Goal: Information Seeking & Learning: Check status

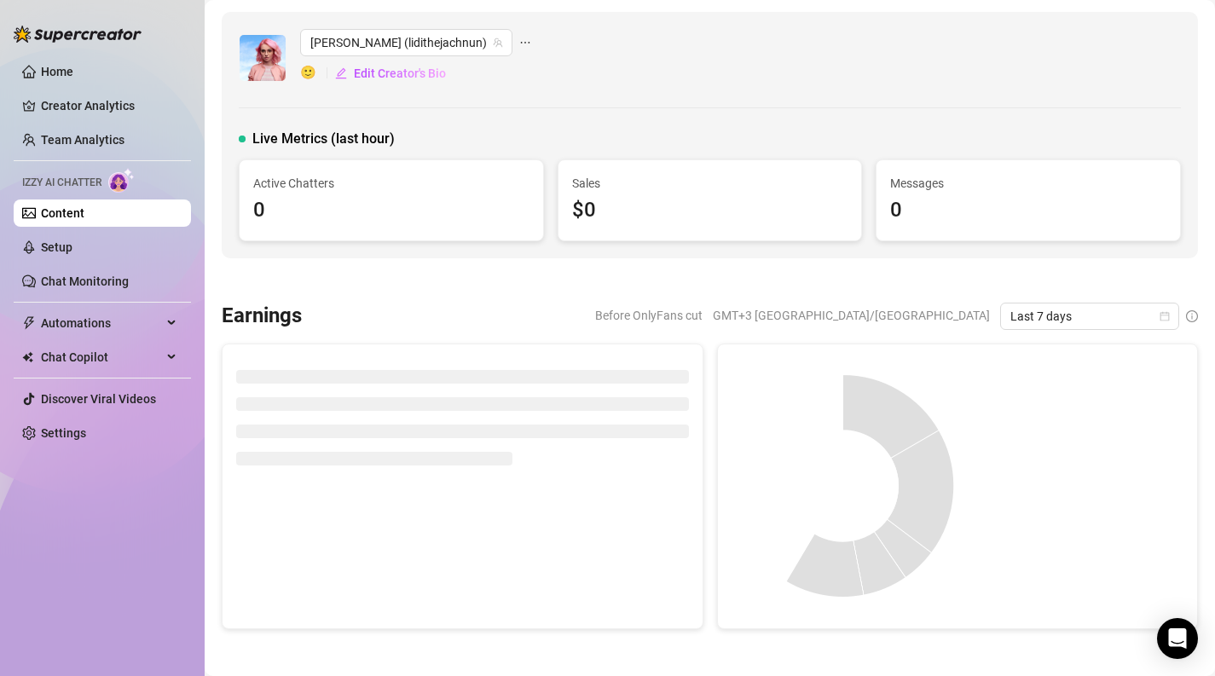
scroll to position [35, 0]
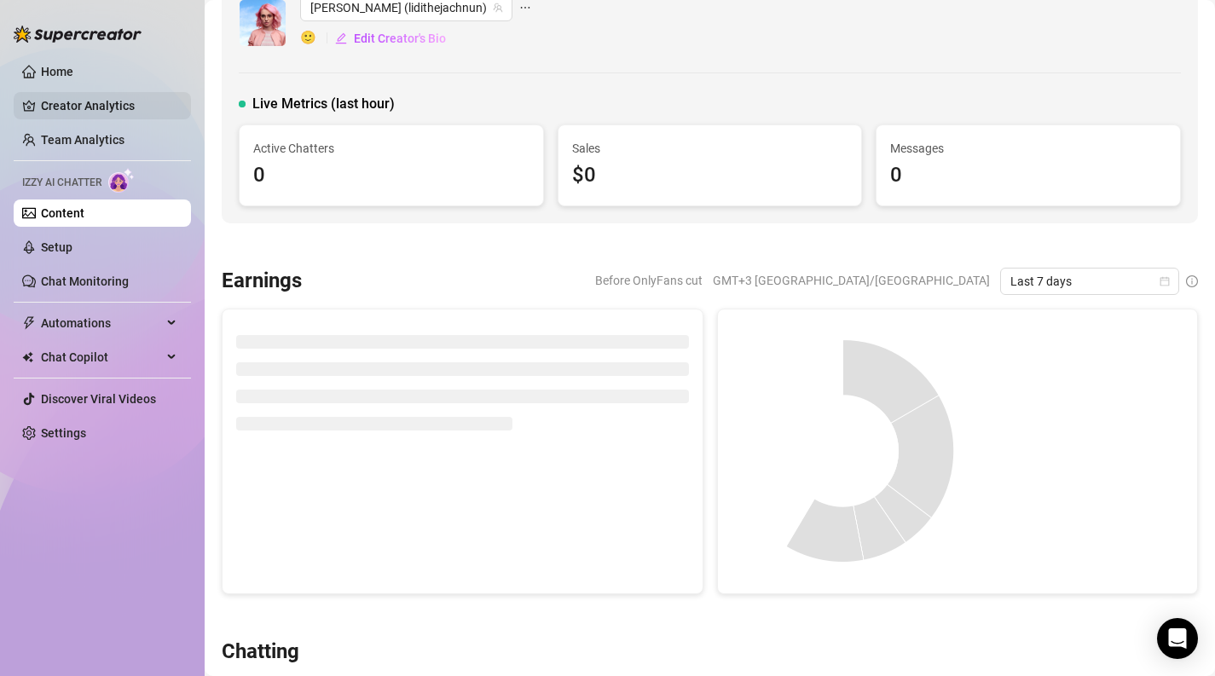
click at [104, 106] on link "Creator Analytics" at bounding box center [109, 105] width 136 height 27
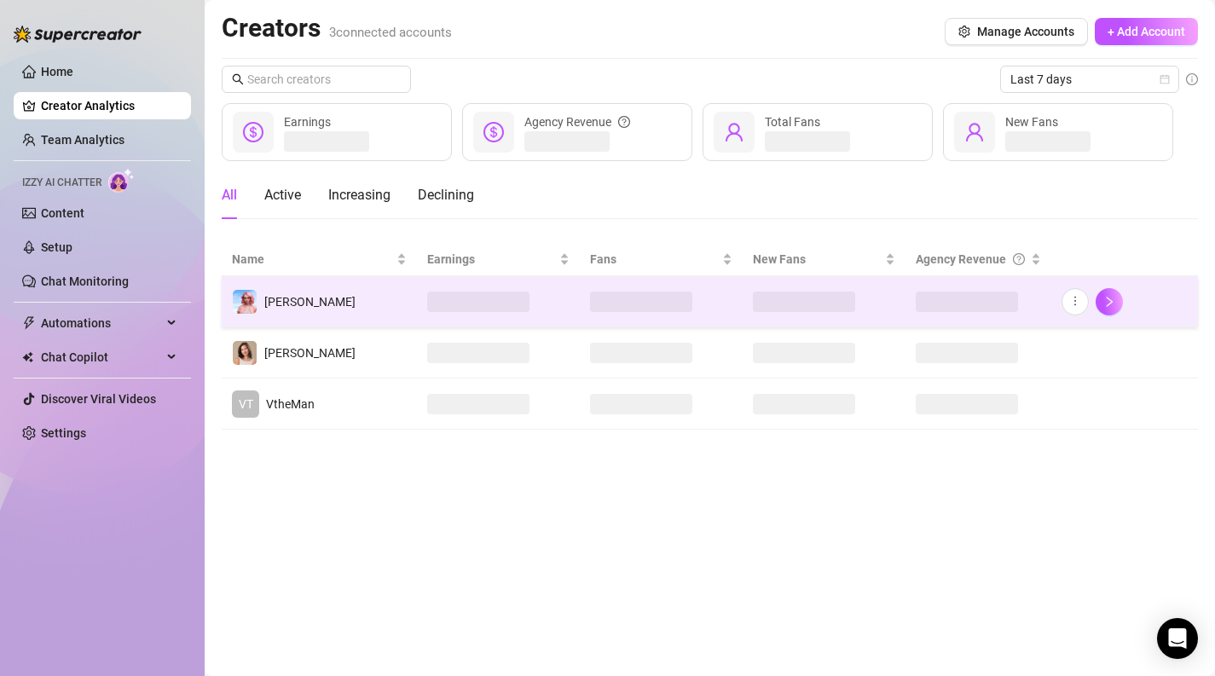
click at [313, 299] on td "[PERSON_NAME]" at bounding box center [319, 301] width 195 height 51
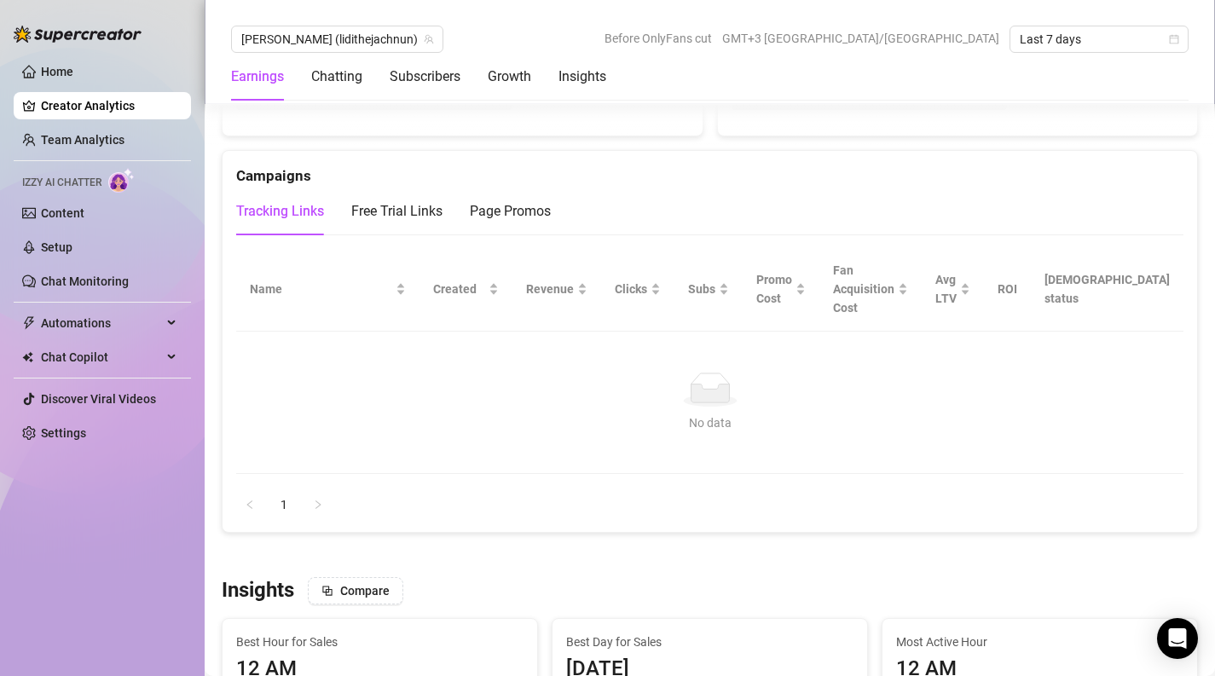
scroll to position [1794, 0]
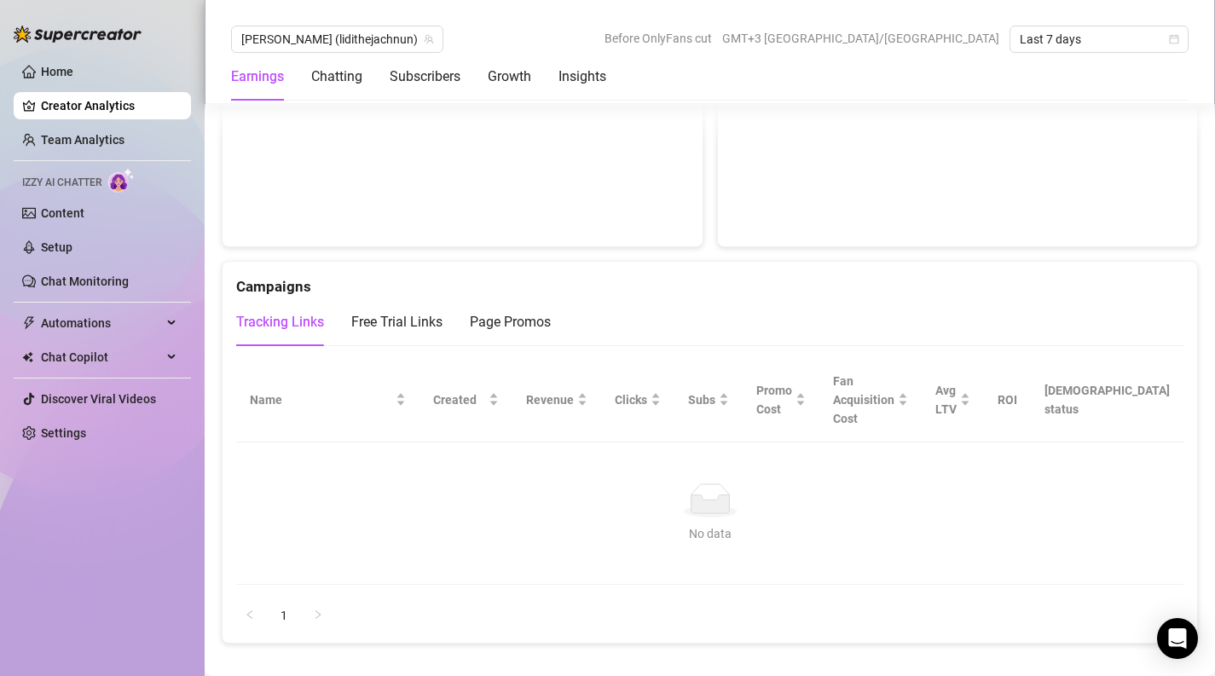
click at [265, 262] on div "Campaigns" at bounding box center [709, 280] width 947 height 37
click at [285, 262] on div "Campaigns" at bounding box center [709, 280] width 947 height 37
click at [712, 34] on span "Before OnlyFans cut" at bounding box center [657, 39] width 107 height 26
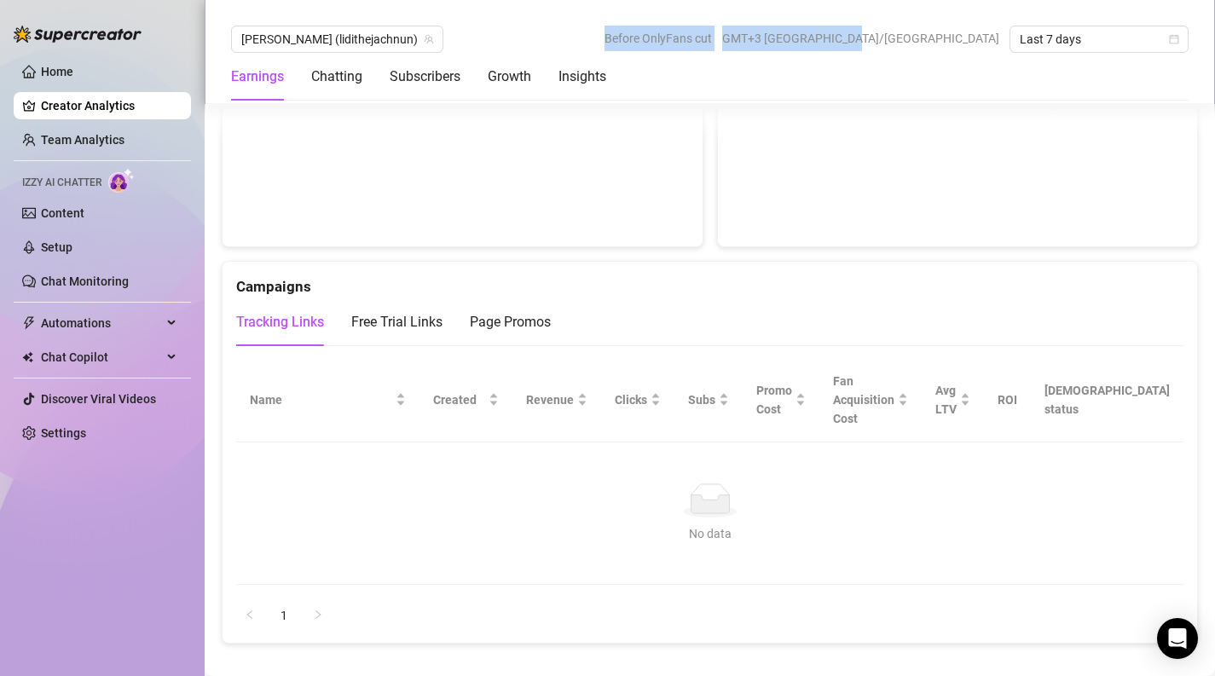
drag, startPoint x: 761, startPoint y: 34, endPoint x: 981, endPoint y: 36, distance: 219.9
click at [981, 36] on div "Before OnlyFans cut GMT+3 [GEOGRAPHIC_DATA]/[GEOGRAPHIC_DATA] Last 7 days" at bounding box center [896, 39] width 584 height 27
click at [981, 36] on span "GMT+3 [GEOGRAPHIC_DATA]/[GEOGRAPHIC_DATA]" at bounding box center [860, 39] width 277 height 26
drag, startPoint x: 981, startPoint y: 36, endPoint x: 743, endPoint y: 33, distance: 238.7
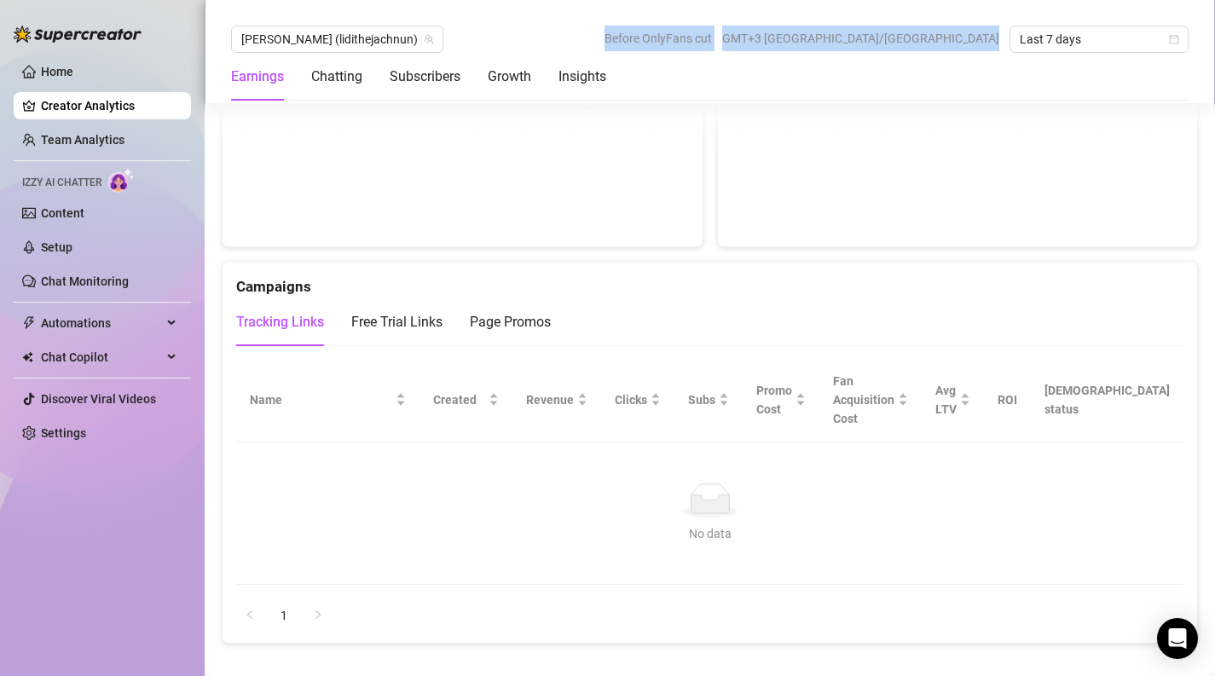
click at [743, 33] on div "[PERSON_NAME] (lidithejachnun) Before OnlyFans cut GMT+3 [GEOGRAPHIC_DATA]/[GEO…" at bounding box center [709, 39] width 957 height 27
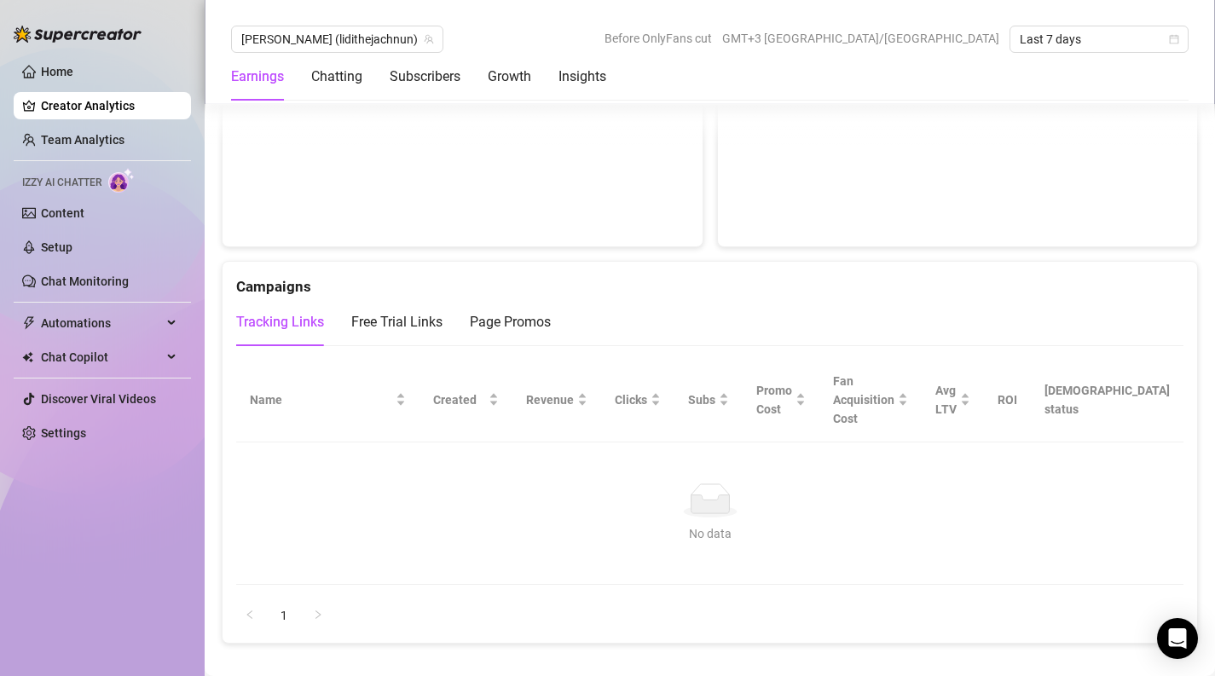
click at [712, 26] on span "Before OnlyFans cut" at bounding box center [657, 39] width 107 height 26
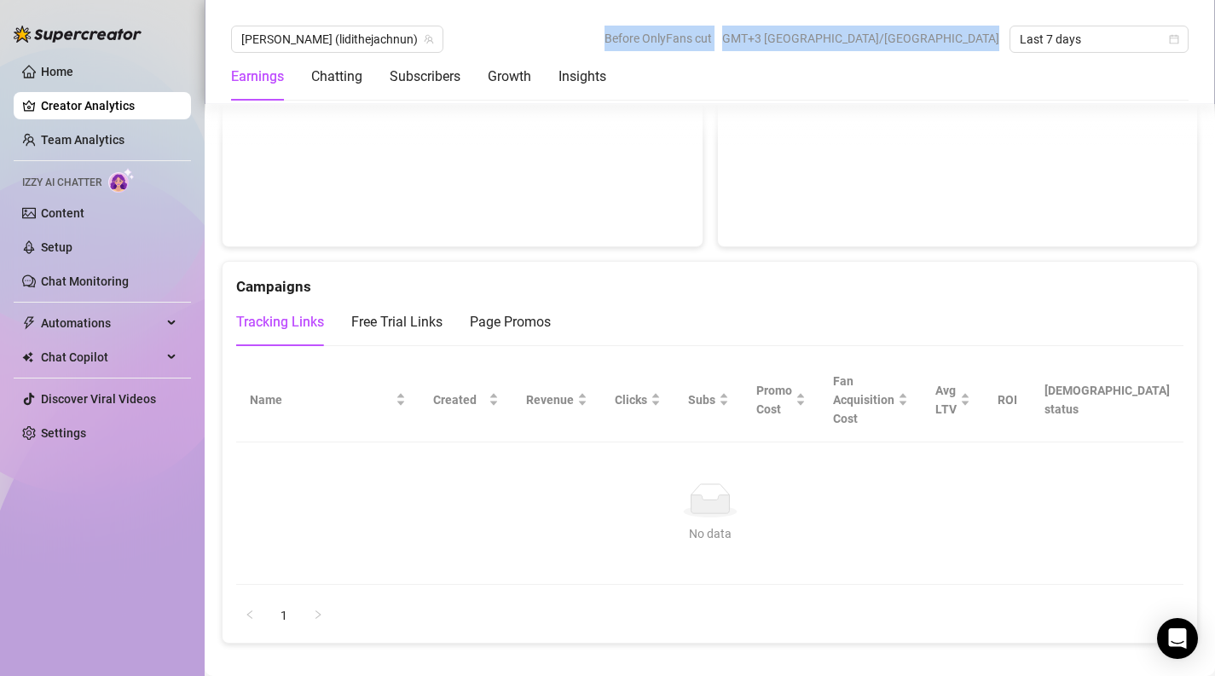
drag, startPoint x: 779, startPoint y: 26, endPoint x: 927, endPoint y: 33, distance: 147.7
click at [927, 33] on div "Before OnlyFans cut GMT+3 [GEOGRAPHIC_DATA]/[GEOGRAPHIC_DATA] Last 7 days" at bounding box center [896, 39] width 584 height 27
click at [927, 33] on span "GMT+3 [GEOGRAPHIC_DATA]/[GEOGRAPHIC_DATA]" at bounding box center [860, 39] width 277 height 26
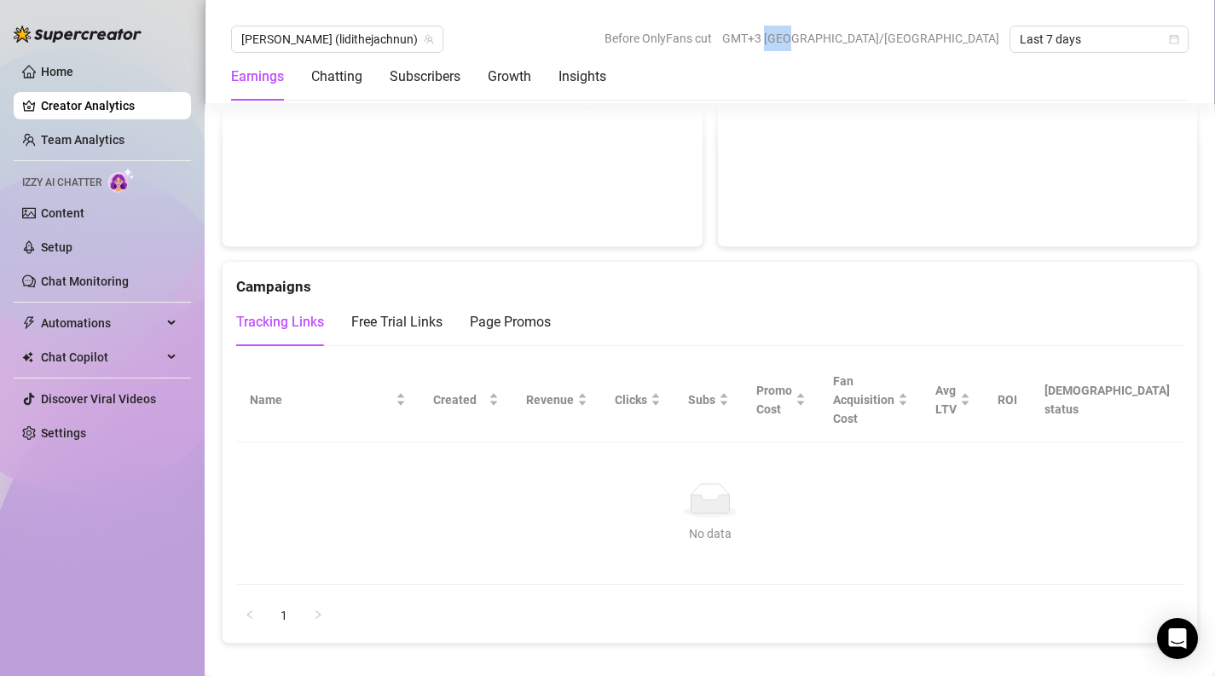
click at [927, 33] on span "GMT+3 [GEOGRAPHIC_DATA]/[GEOGRAPHIC_DATA]" at bounding box center [860, 39] width 277 height 26
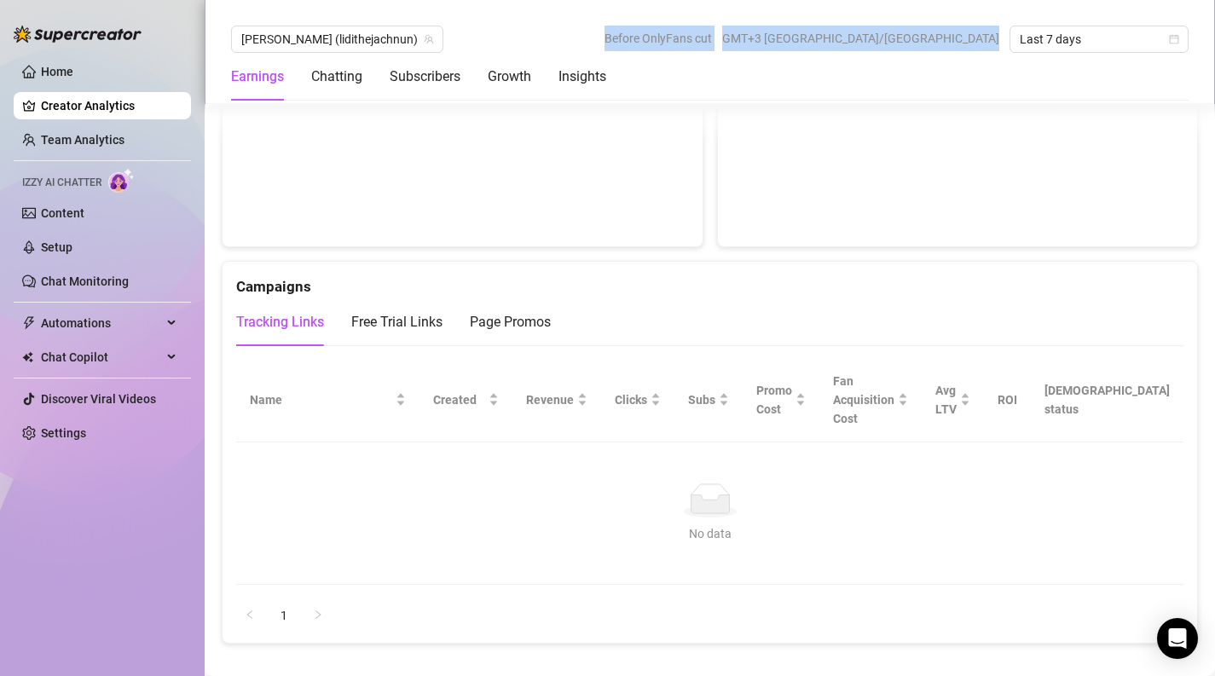
drag, startPoint x: 927, startPoint y: 33, endPoint x: 803, endPoint y: 33, distance: 123.6
click at [803, 33] on div "Before OnlyFans cut GMT+3 [GEOGRAPHIC_DATA]/[GEOGRAPHIC_DATA] Last 7 days" at bounding box center [896, 39] width 584 height 27
click at [712, 33] on span "Before OnlyFans cut" at bounding box center [657, 39] width 107 height 26
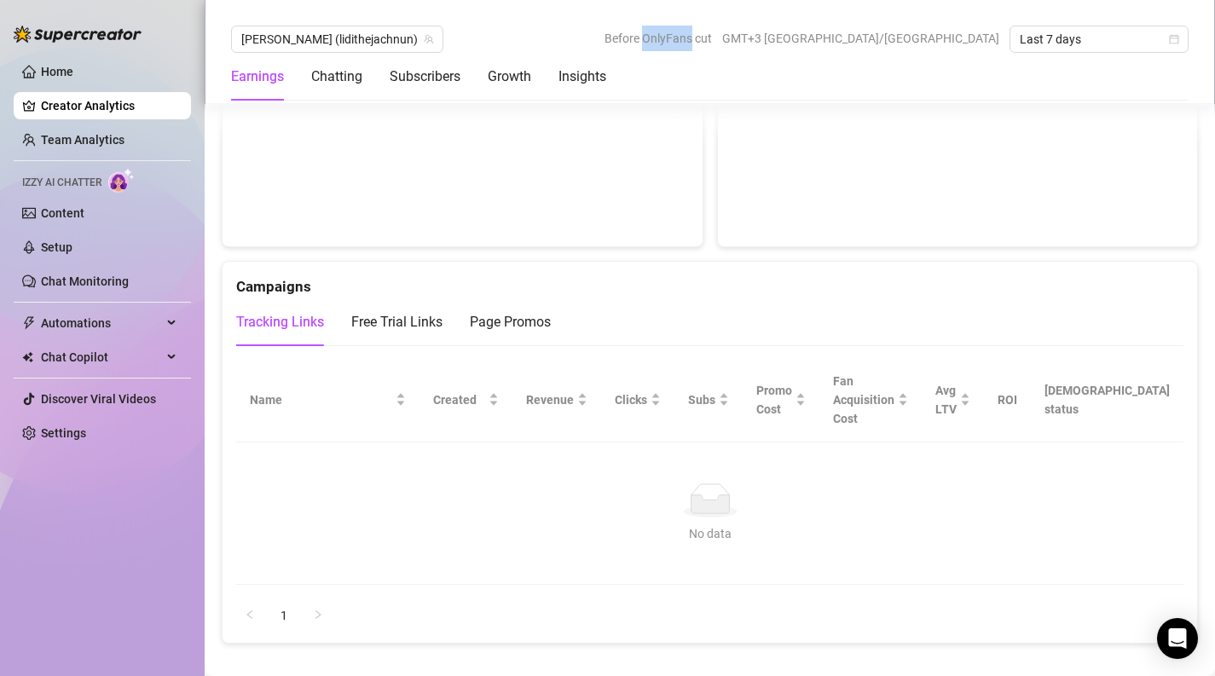
click at [712, 33] on span "Before OnlyFans cut" at bounding box center [657, 39] width 107 height 26
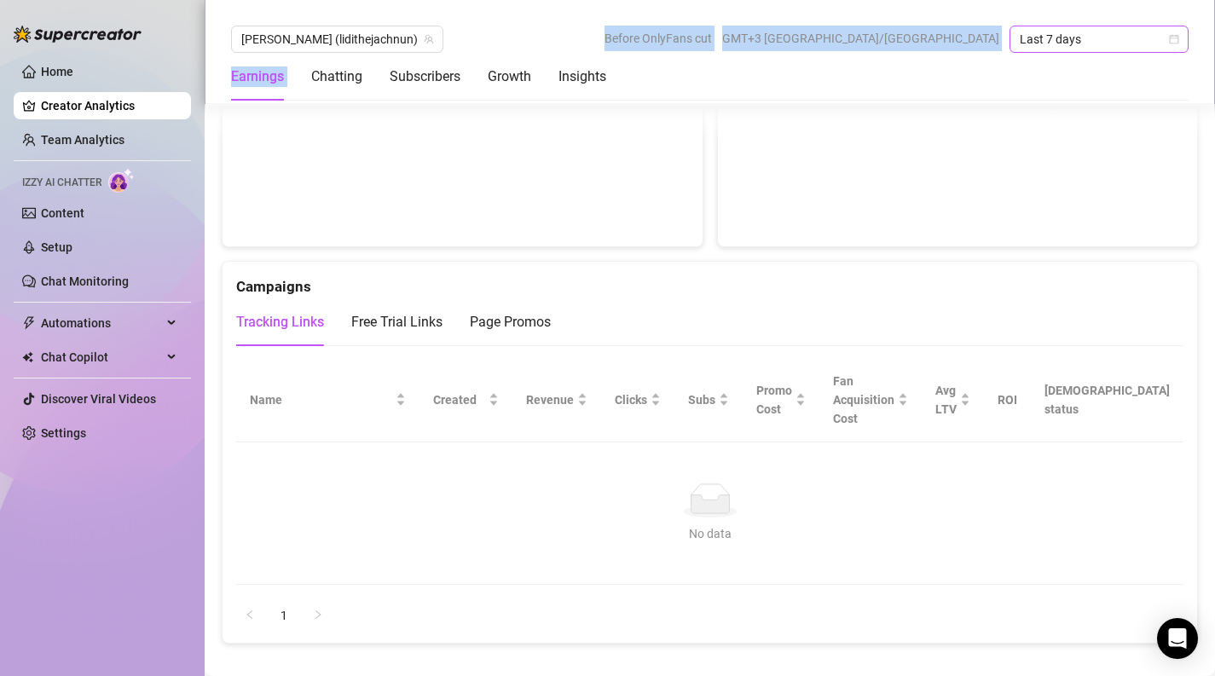
drag, startPoint x: 803, startPoint y: 33, endPoint x: 1020, endPoint y: 33, distance: 216.5
click at [1020, 33] on div "Before OnlyFans cut GMT+3 [GEOGRAPHIC_DATA]/[GEOGRAPHIC_DATA] Last 7 days" at bounding box center [896, 39] width 584 height 27
click at [1020, 33] on span "Last 7 days" at bounding box center [1099, 39] width 159 height 26
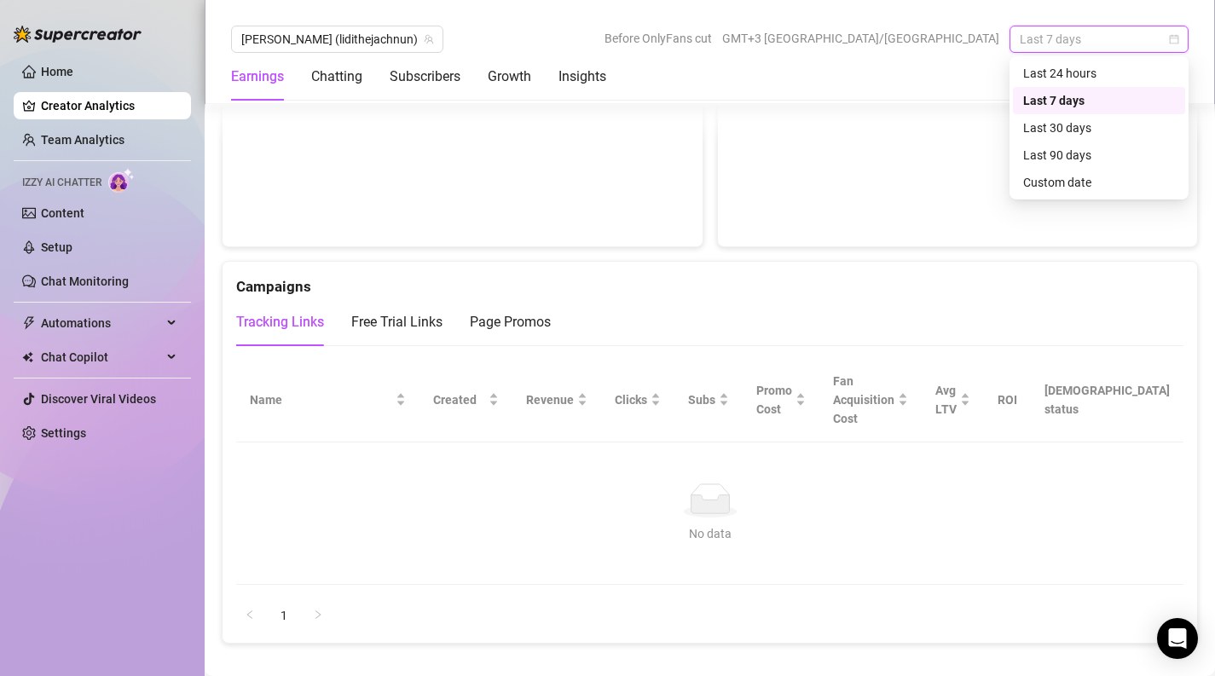
click at [712, 28] on span "Before OnlyFans cut" at bounding box center [657, 39] width 107 height 26
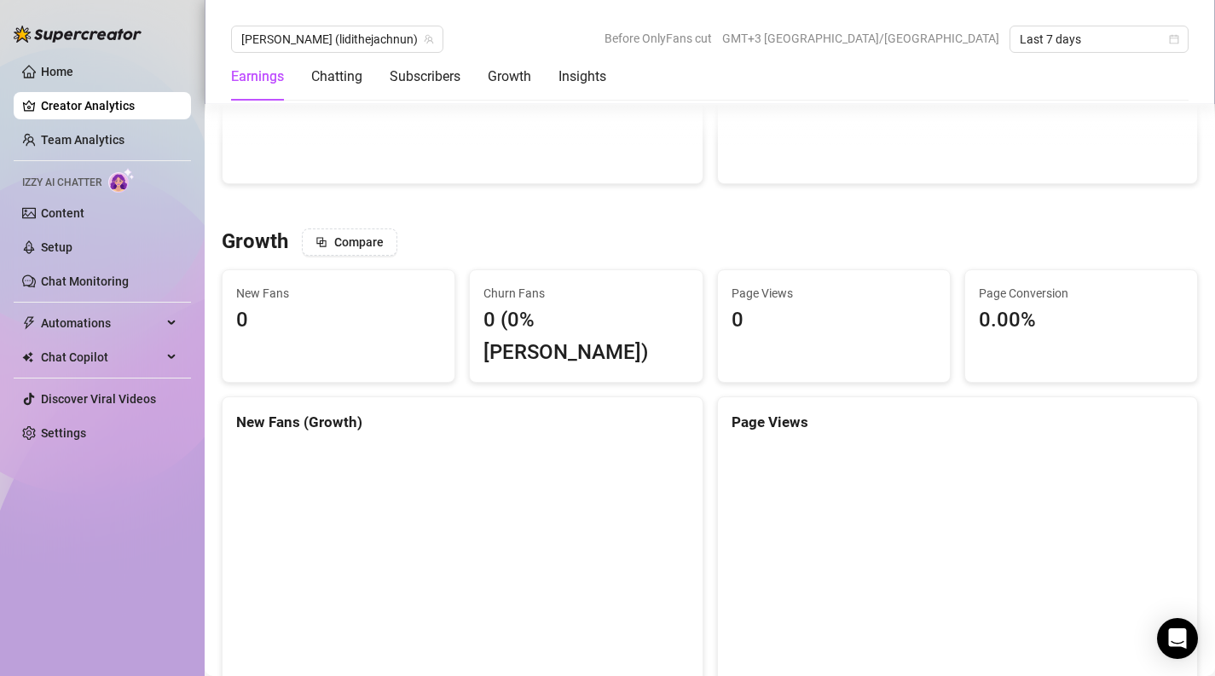
scroll to position [1345, 0]
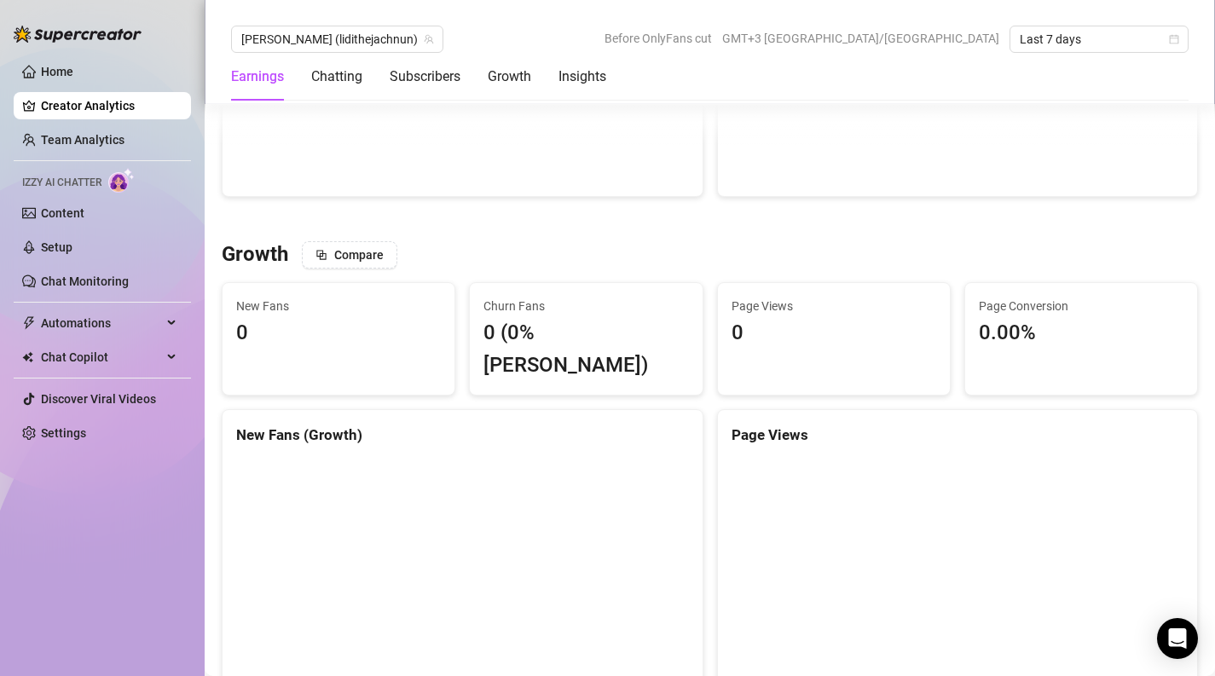
click at [985, 311] on span "Page Conversion" at bounding box center [1081, 306] width 205 height 19
drag, startPoint x: 985, startPoint y: 311, endPoint x: 1003, endPoint y: 342, distance: 35.5
click at [1003, 342] on div "Page Conversion 0.00%" at bounding box center [1081, 323] width 205 height 53
click at [1003, 342] on div "0.00%" at bounding box center [1007, 333] width 57 height 32
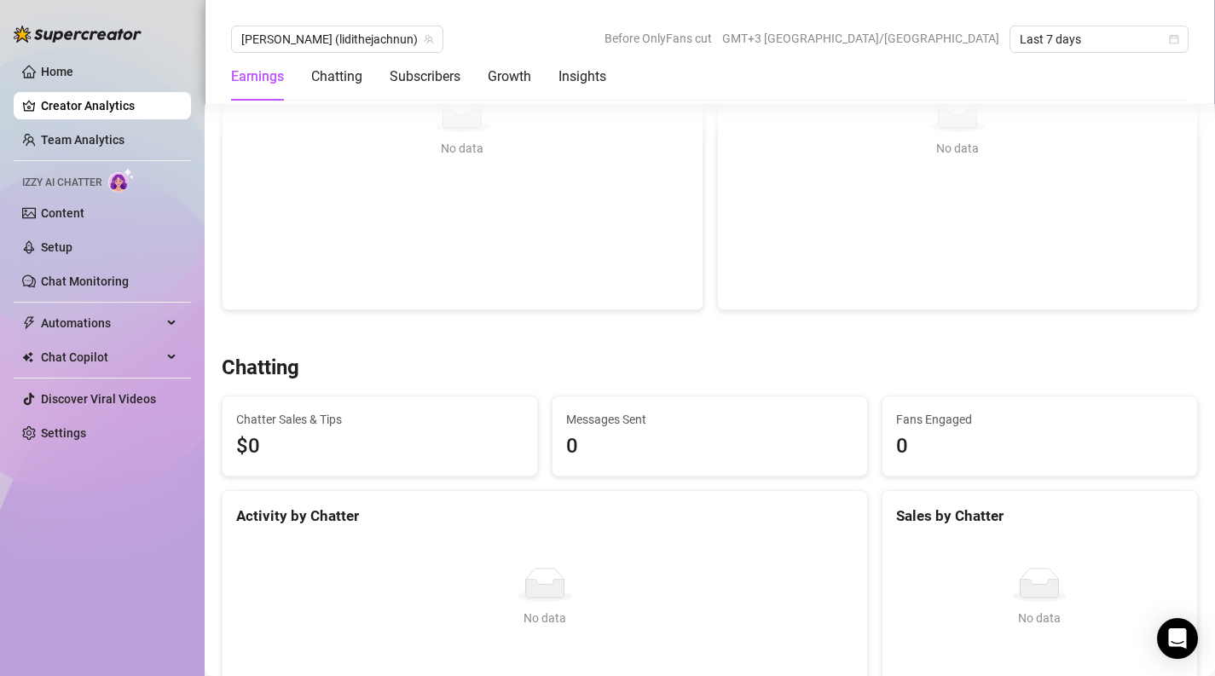
scroll to position [0, 0]
